Goal: Register for event/course

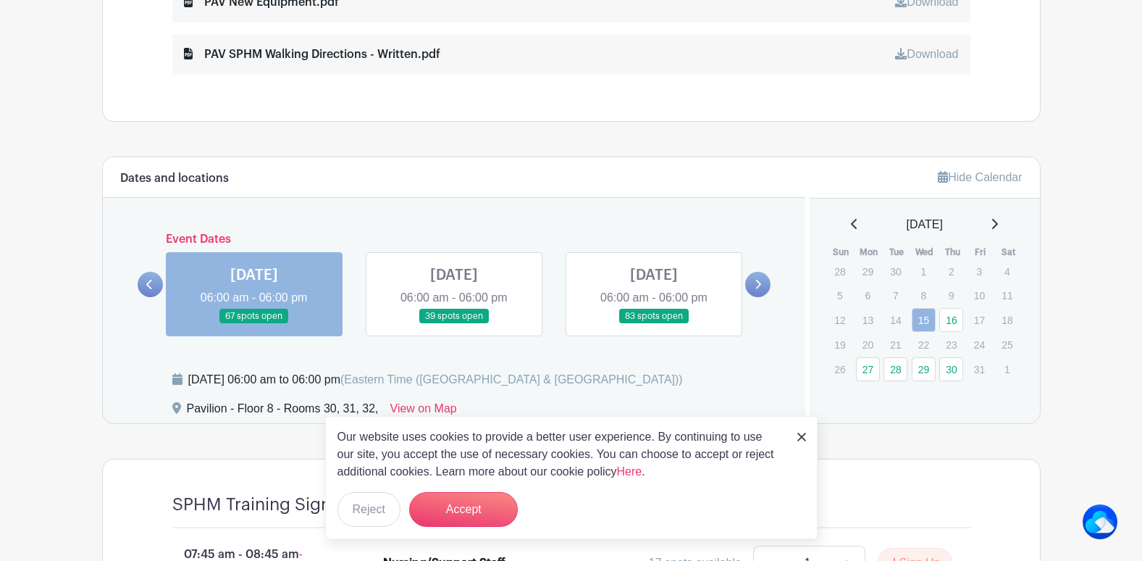
scroll to position [1014, 0]
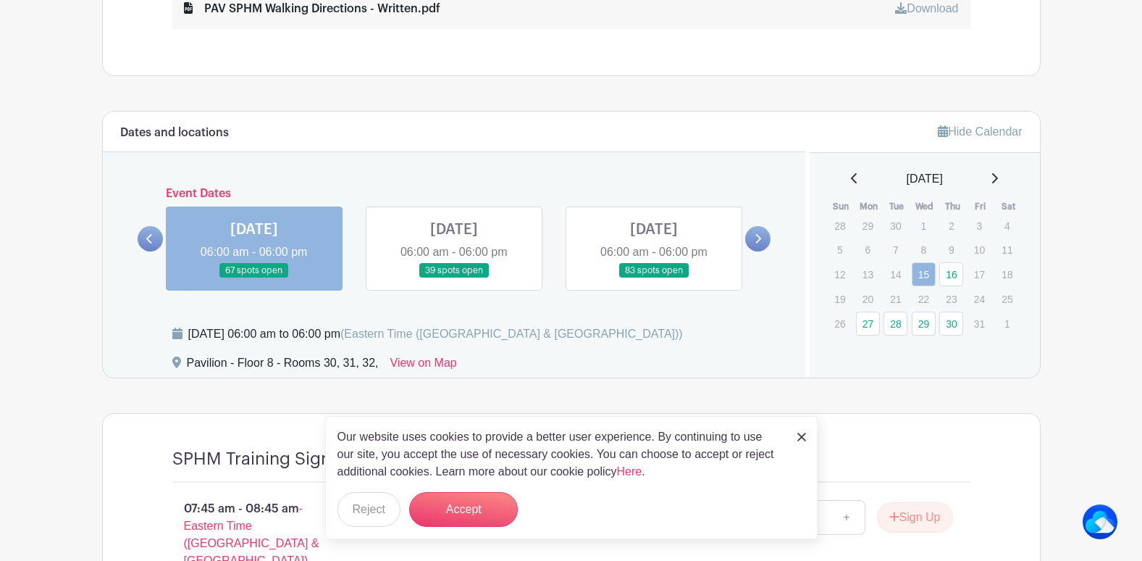
click at [254, 278] on link at bounding box center [254, 278] width 0 height 0
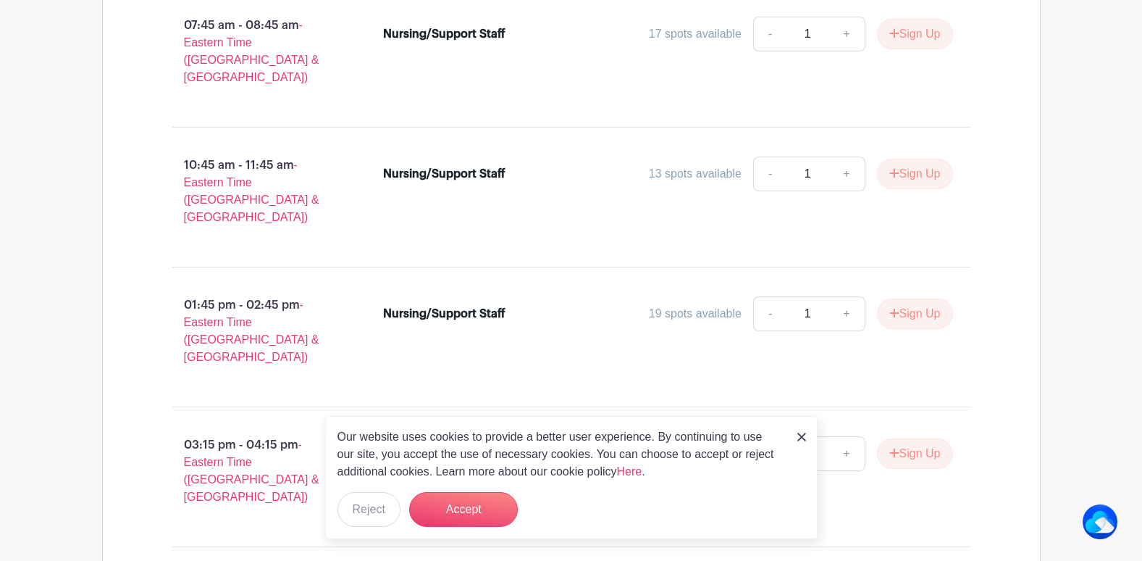
scroll to position [1334, 0]
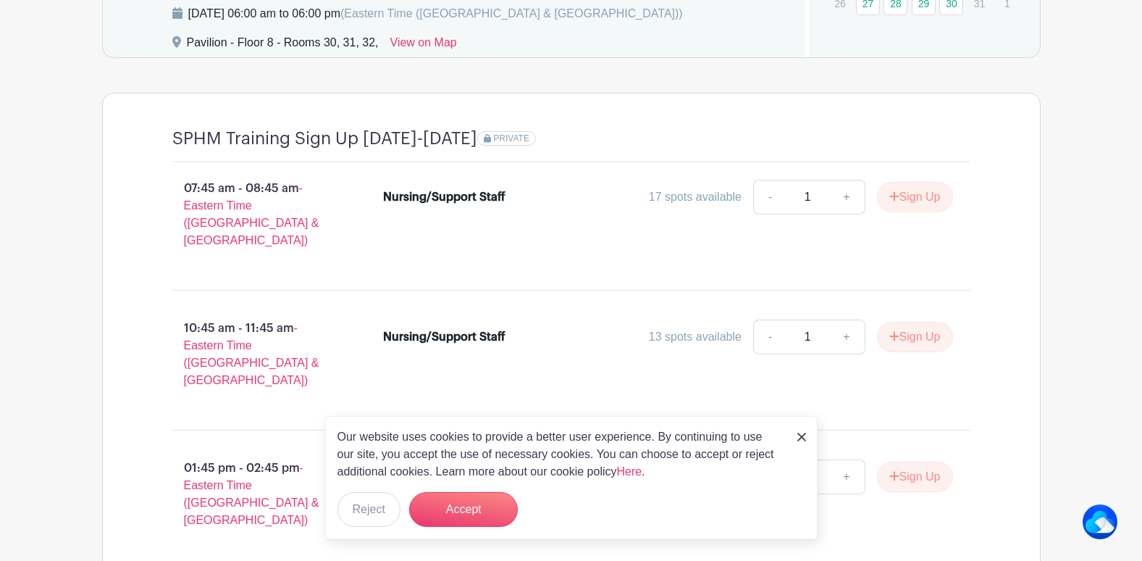
click at [800, 435] on img at bounding box center [801, 436] width 9 height 9
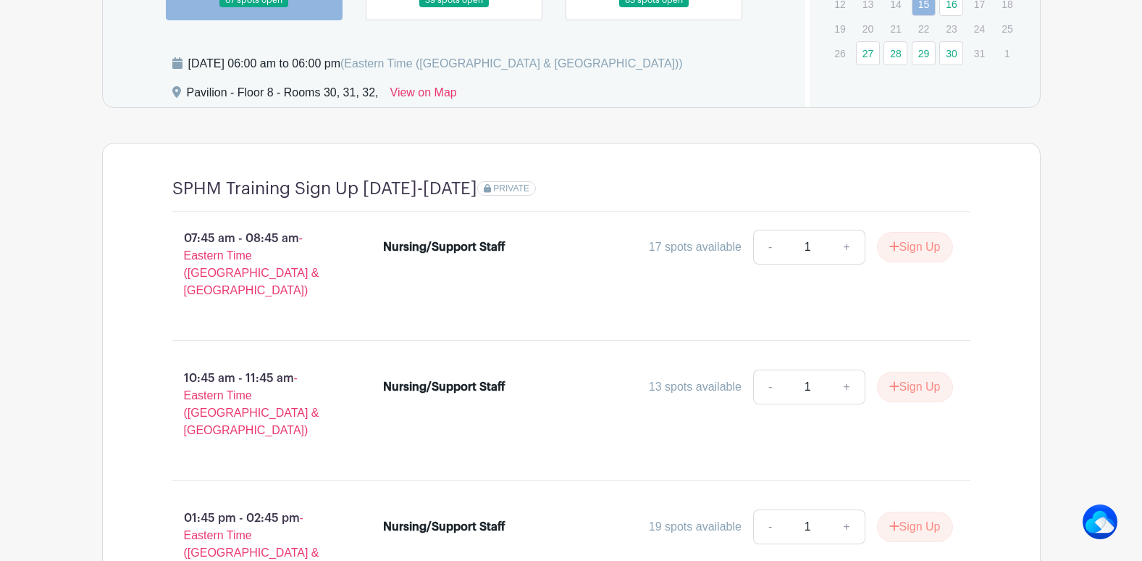
scroll to position [1117, 0]
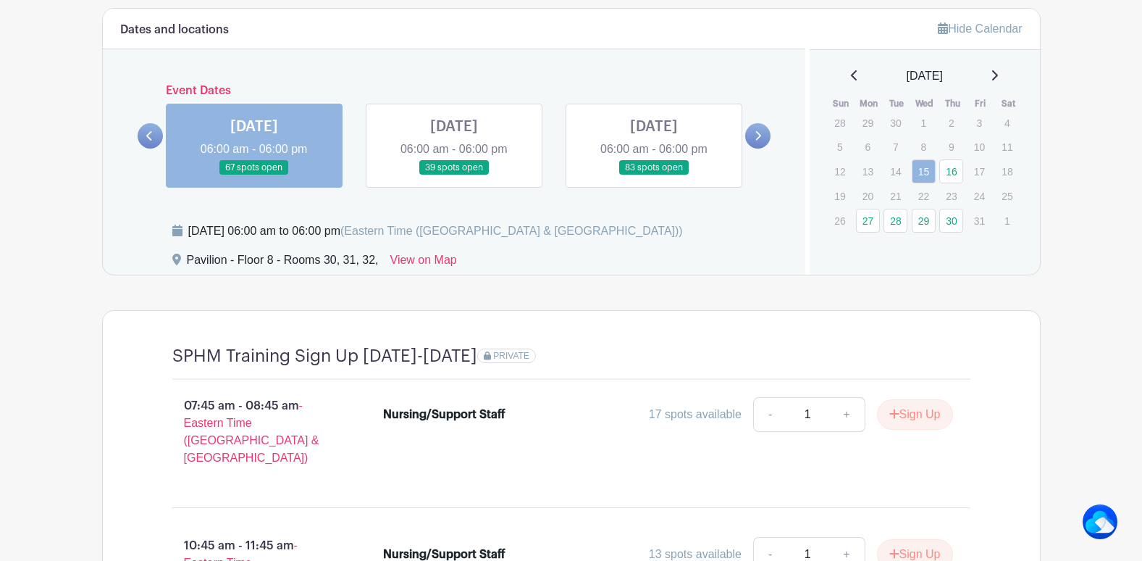
click at [762, 130] on link at bounding box center [757, 135] width 25 height 25
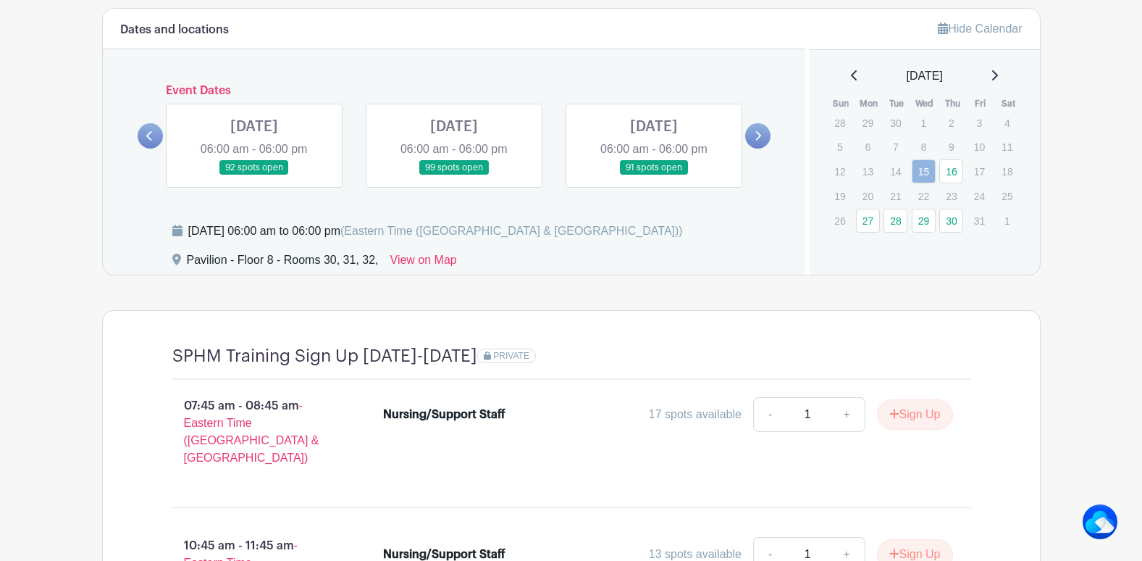
click at [254, 175] on link at bounding box center [254, 175] width 0 height 0
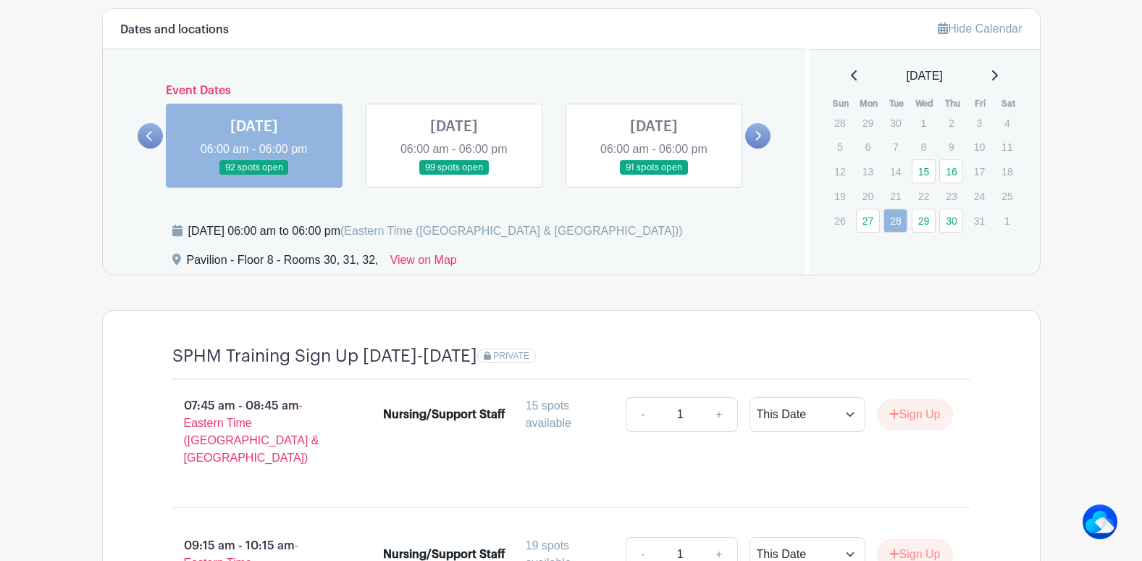
click at [760, 130] on icon at bounding box center [758, 135] width 7 height 11
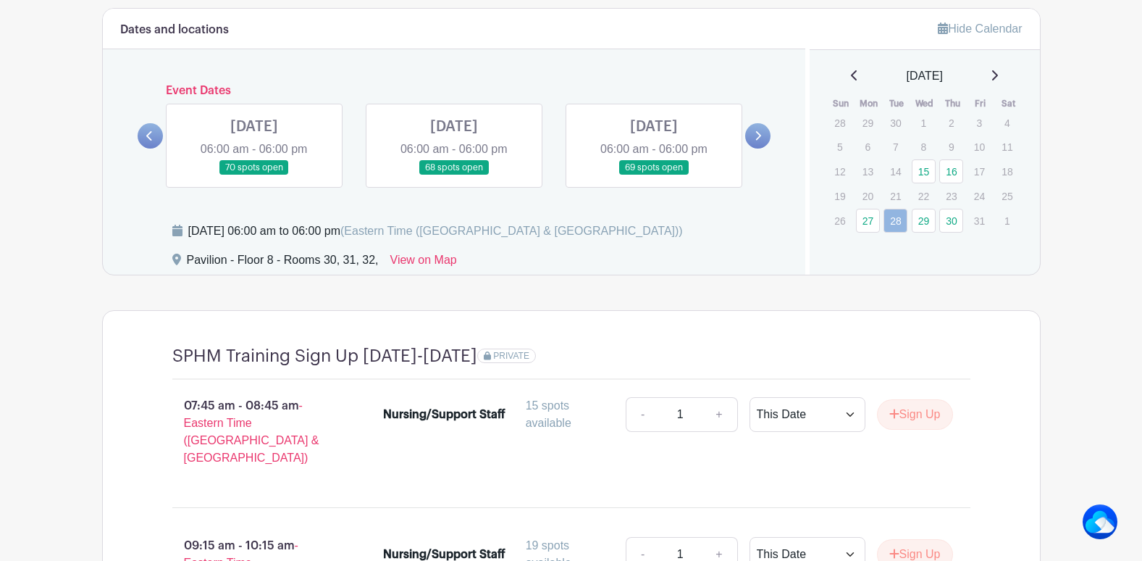
click at [754, 129] on link at bounding box center [757, 135] width 25 height 25
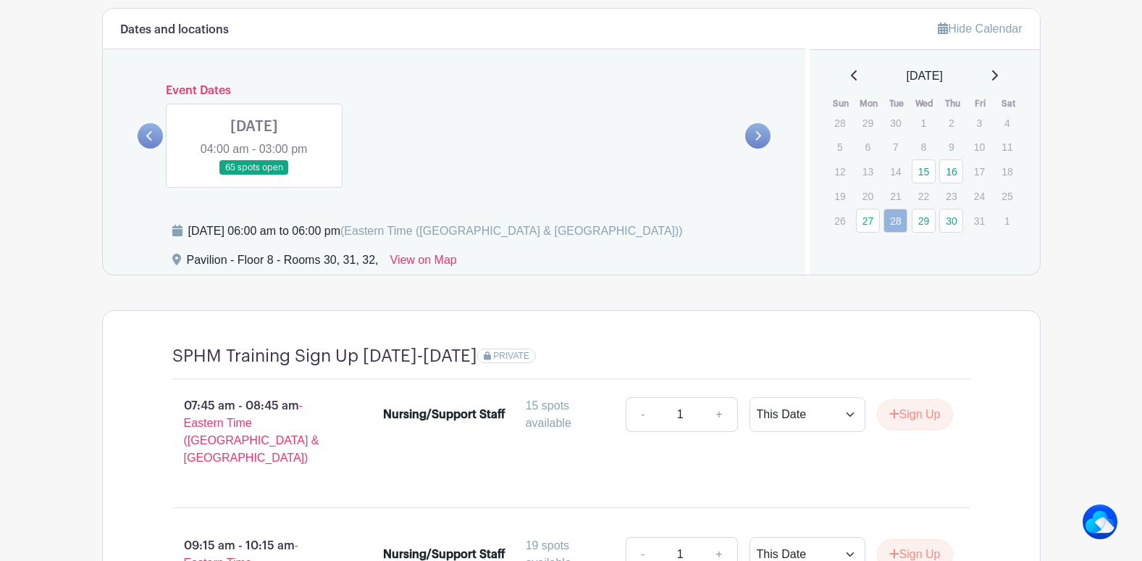
click at [254, 175] on link at bounding box center [254, 175] width 0 height 0
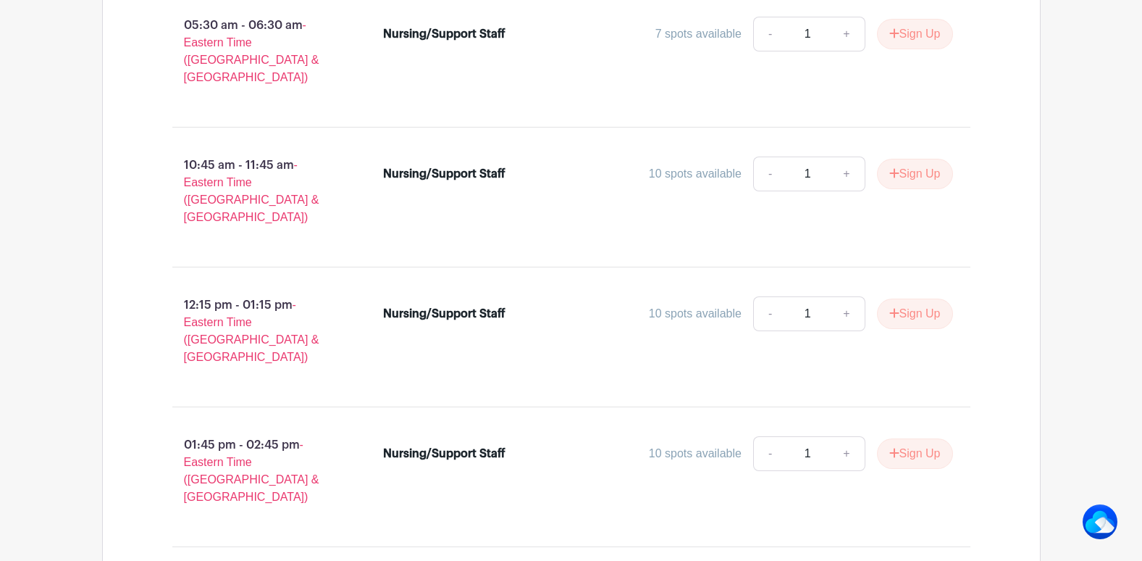
scroll to position [1918, 0]
